Goal: Transaction & Acquisition: Purchase product/service

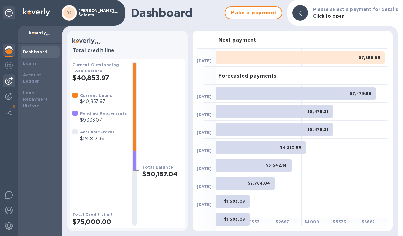
click at [10, 81] on img at bounding box center [9, 81] width 8 height 8
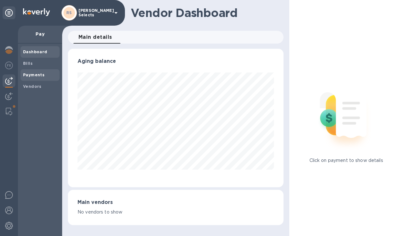
scroll to position [138, 216]
click at [40, 75] on b "Payments" at bounding box center [33, 74] width 21 height 5
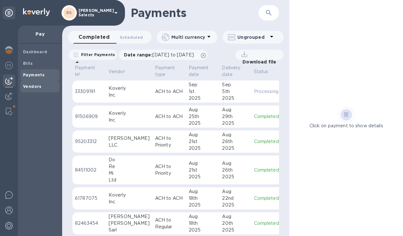
click at [46, 86] on span "Vendors" at bounding box center [40, 86] width 34 height 6
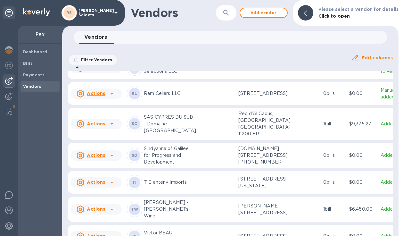
scroll to position [1625, 0]
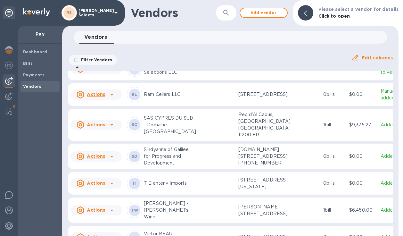
click at [234, 15] on button "button" at bounding box center [226, 12] width 15 height 15
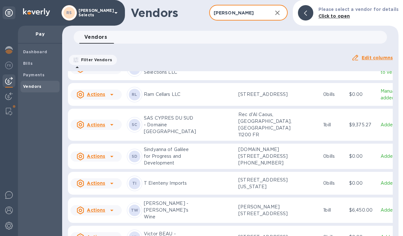
type input "[PERSON_NAME]"
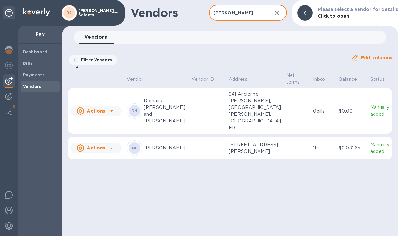
click at [355, 149] on p "$2,081.65" at bounding box center [352, 148] width 26 height 7
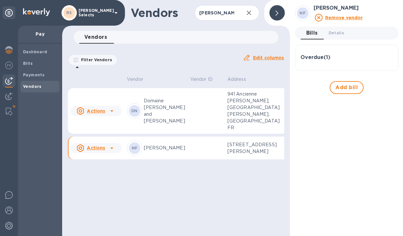
click at [337, 63] on div "Overdue ( 1 )" at bounding box center [347, 57] width 93 height 15
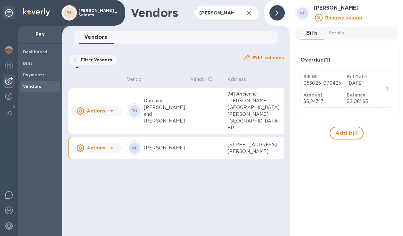
click at [350, 87] on div "Bill Date [DATE]" at bounding box center [366, 80] width 44 height 18
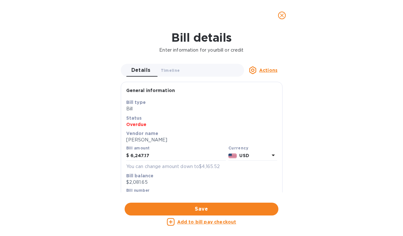
click at [216, 219] on u "Add to bill pay checkout" at bounding box center [206, 221] width 59 height 5
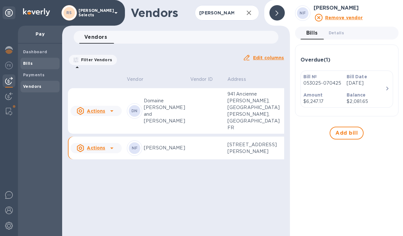
click at [46, 65] on span "Bills" at bounding box center [40, 63] width 34 height 6
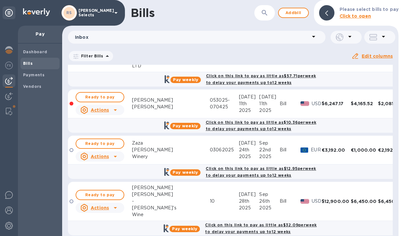
scroll to position [86, 0]
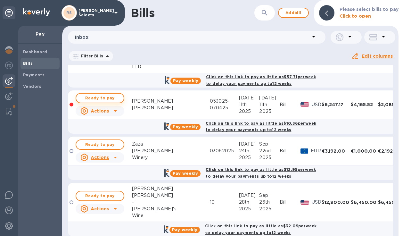
click at [107, 96] on span "Ready to pay" at bounding box center [99, 98] width 37 height 8
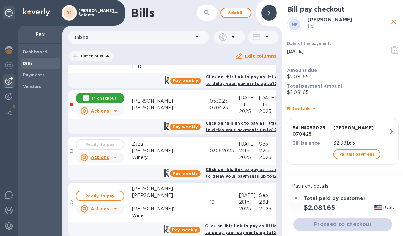
click at [360, 226] on div "Proceed to checkout" at bounding box center [342, 224] width 101 height 15
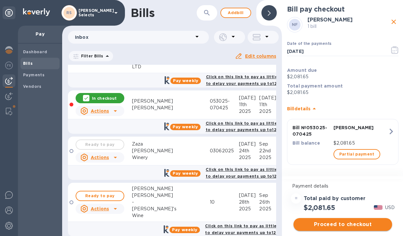
click at [344, 220] on span "Proceed to checkout" at bounding box center [343, 224] width 88 height 8
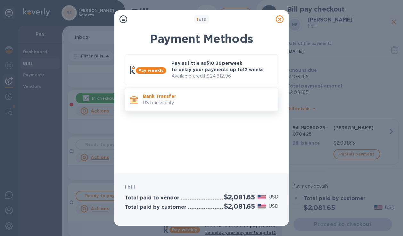
click at [213, 95] on p "Bank Transfer" at bounding box center [208, 96] width 130 height 6
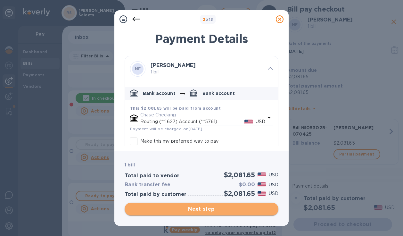
click at [244, 209] on span "Next step" at bounding box center [202, 209] width 144 height 8
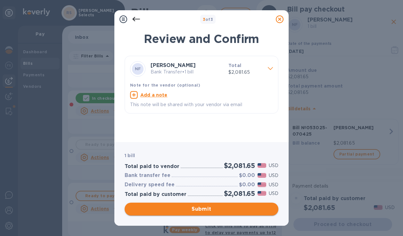
click at [247, 213] on button "Submit" at bounding box center [202, 209] width 154 height 13
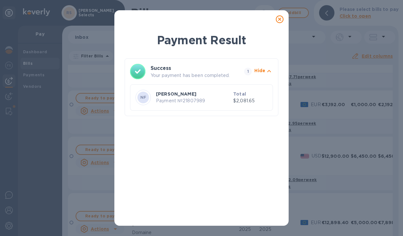
scroll to position [0, 0]
